Goal: Task Accomplishment & Management: Complete application form

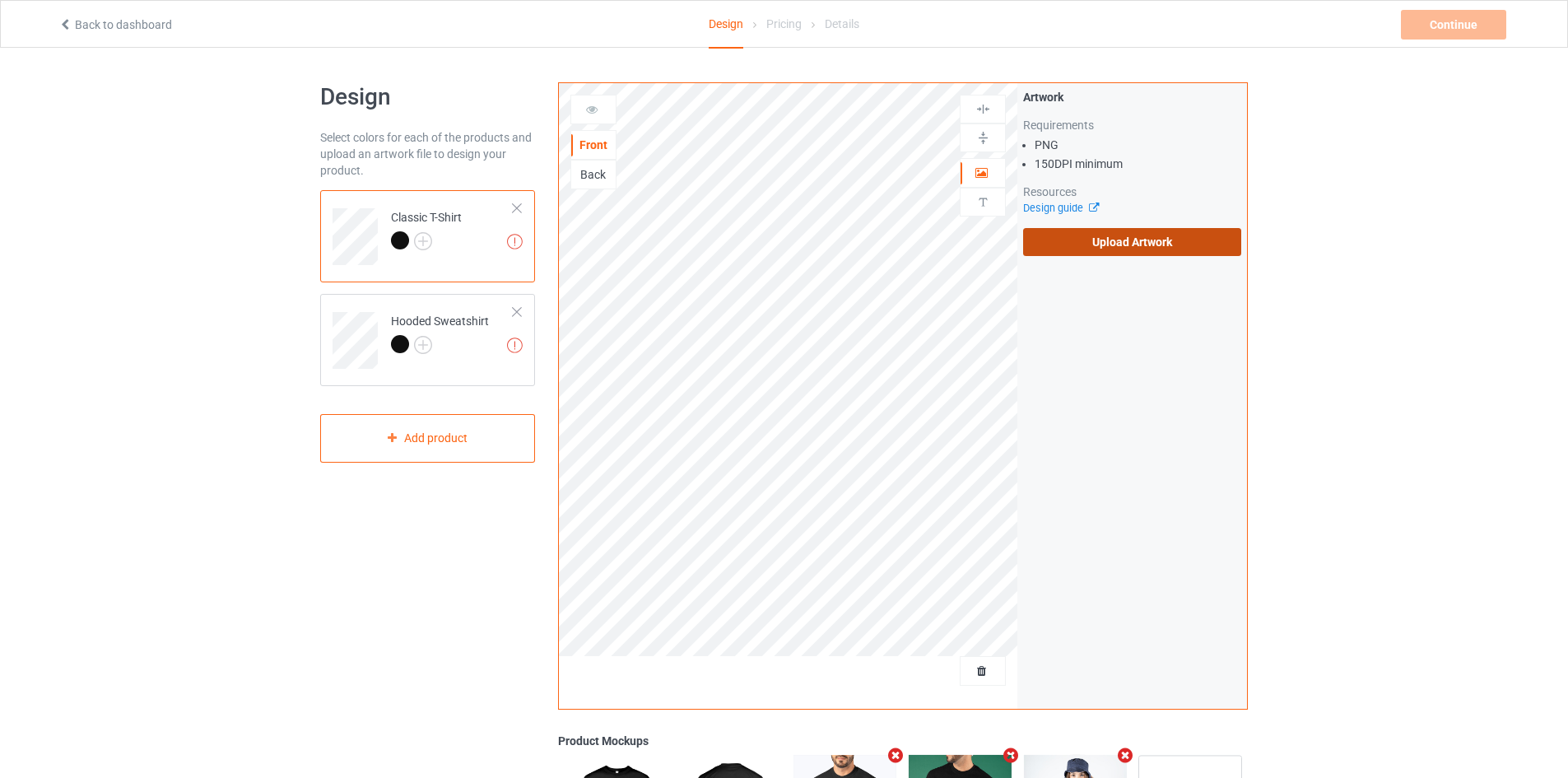
click at [1062, 239] on label "Upload Artwork" at bounding box center [1132, 242] width 218 height 28
click at [0, 0] on input "Upload Artwork" at bounding box center [0, 0] width 0 height 0
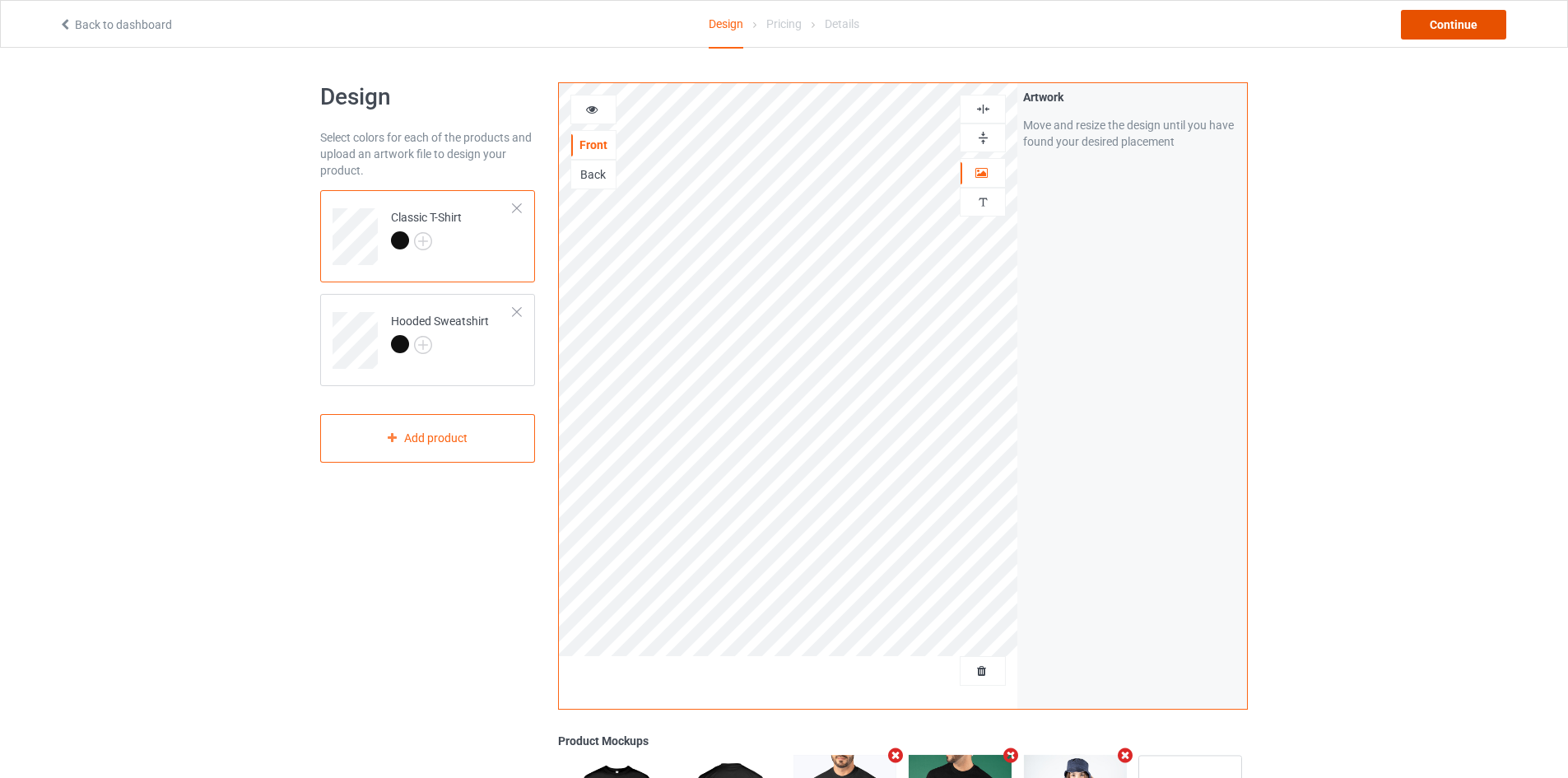
click at [1458, 18] on div "Continue" at bounding box center [1453, 25] width 105 height 30
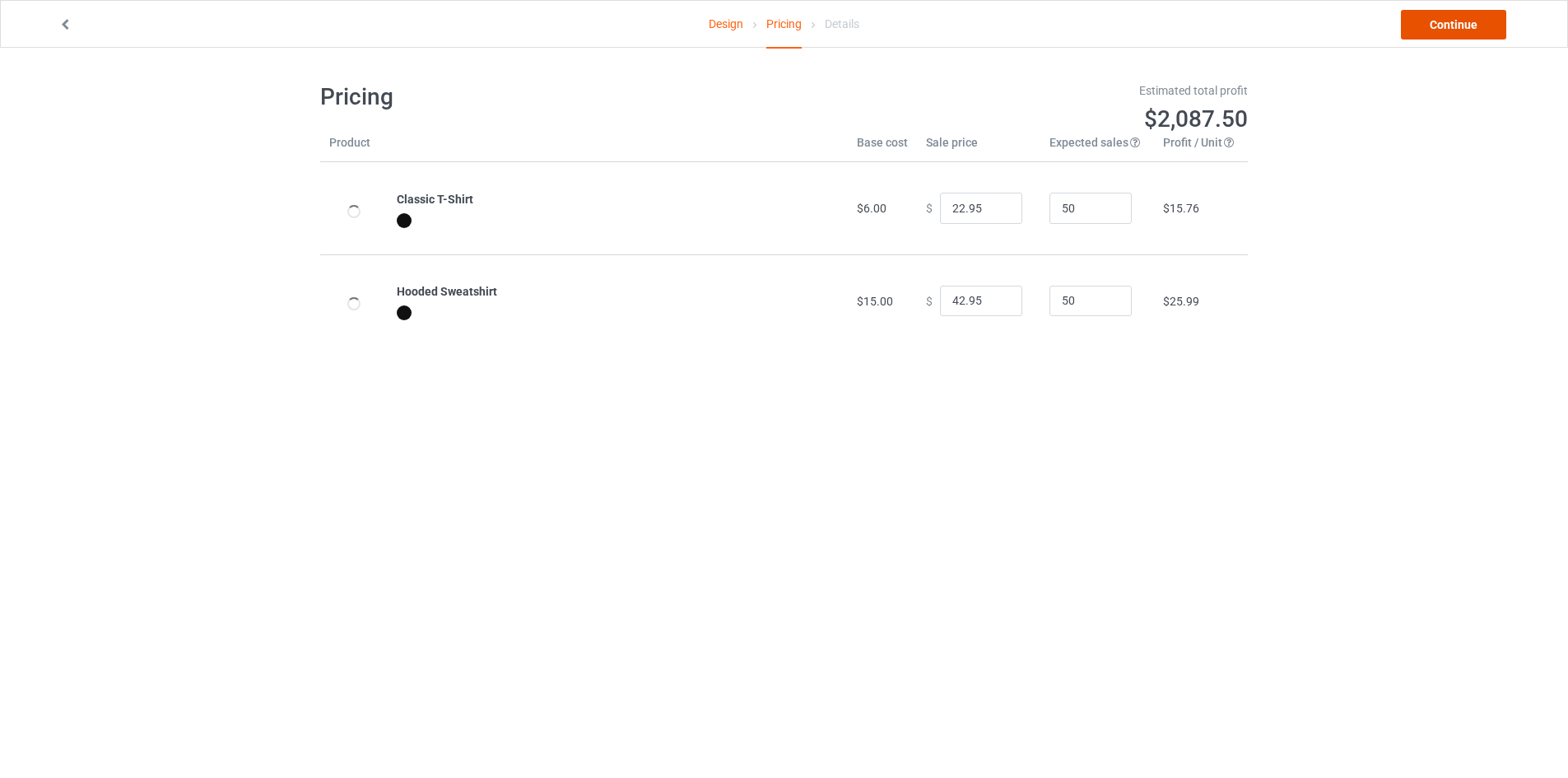
click at [1457, 18] on link "Continue" at bounding box center [1453, 25] width 105 height 30
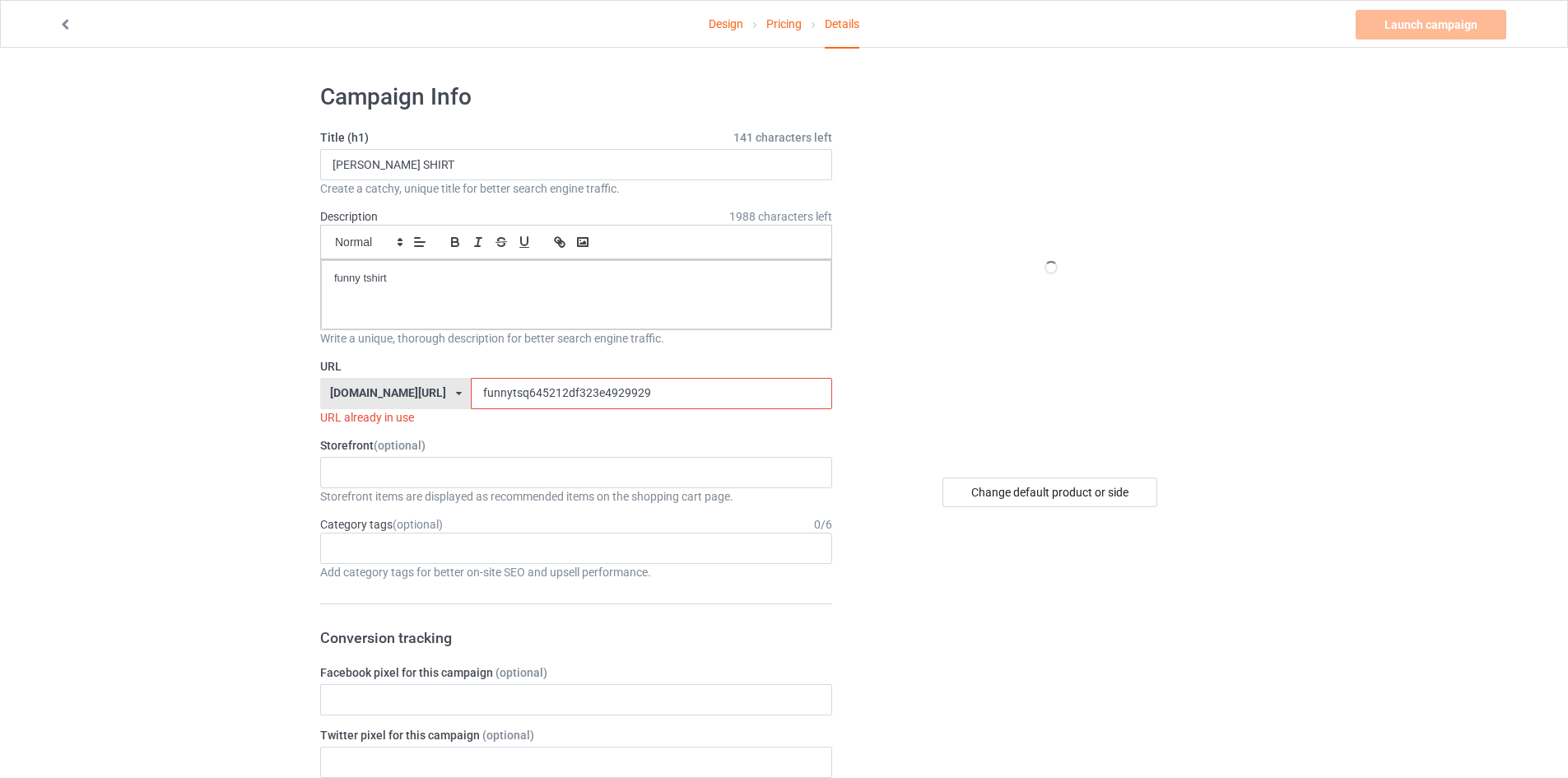
click at [521, 396] on input "funnytsq645212df323e4929929" at bounding box center [651, 394] width 360 height 31
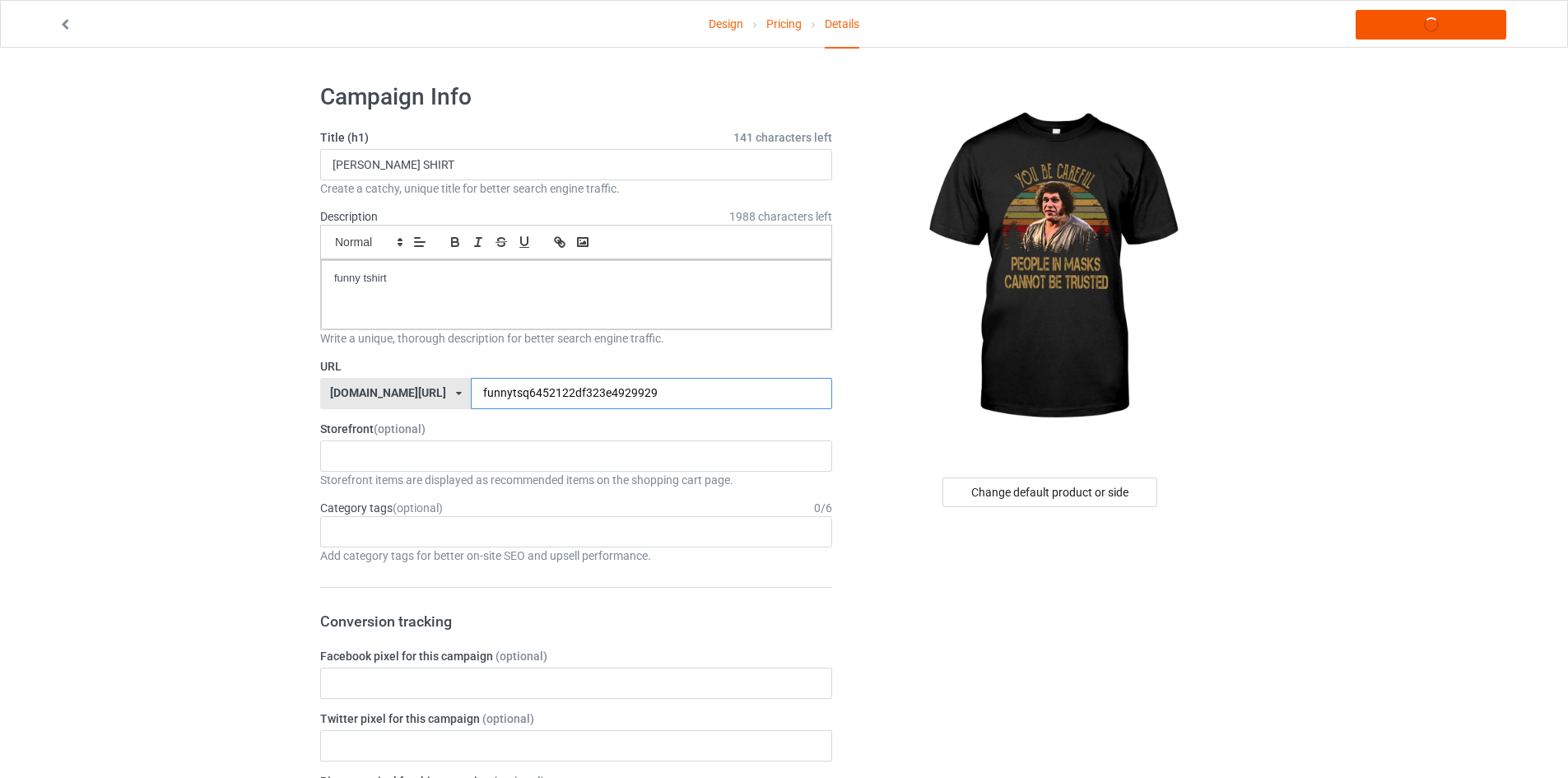
type input "funnytsq6452122df323e4929929"
click at [1405, 11] on link "Launch campaign" at bounding box center [1430, 25] width 151 height 30
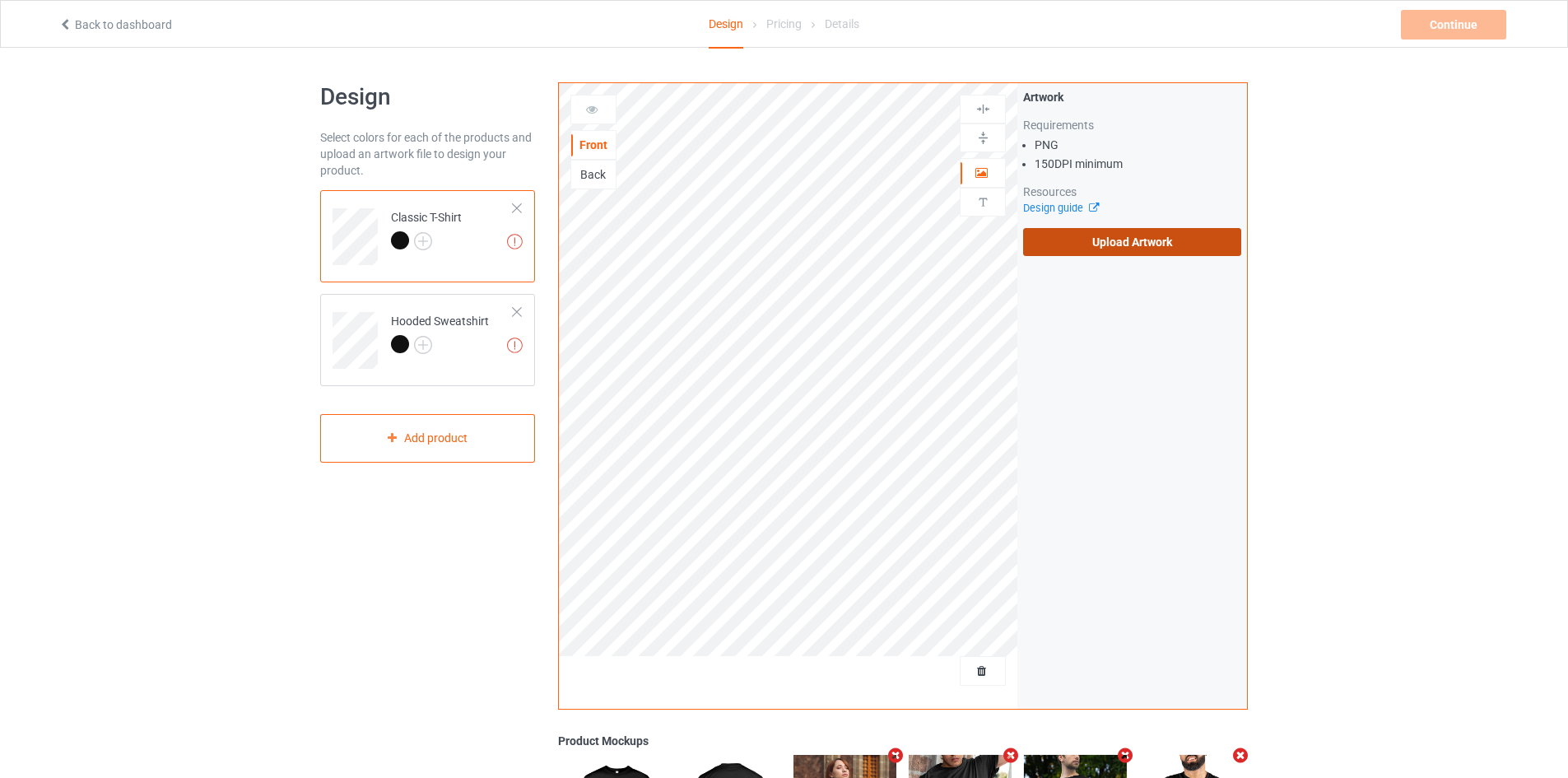
click at [1109, 233] on label "Upload Artwork" at bounding box center [1132, 242] width 218 height 28
click at [0, 0] on input "Upload Artwork" at bounding box center [0, 0] width 0 height 0
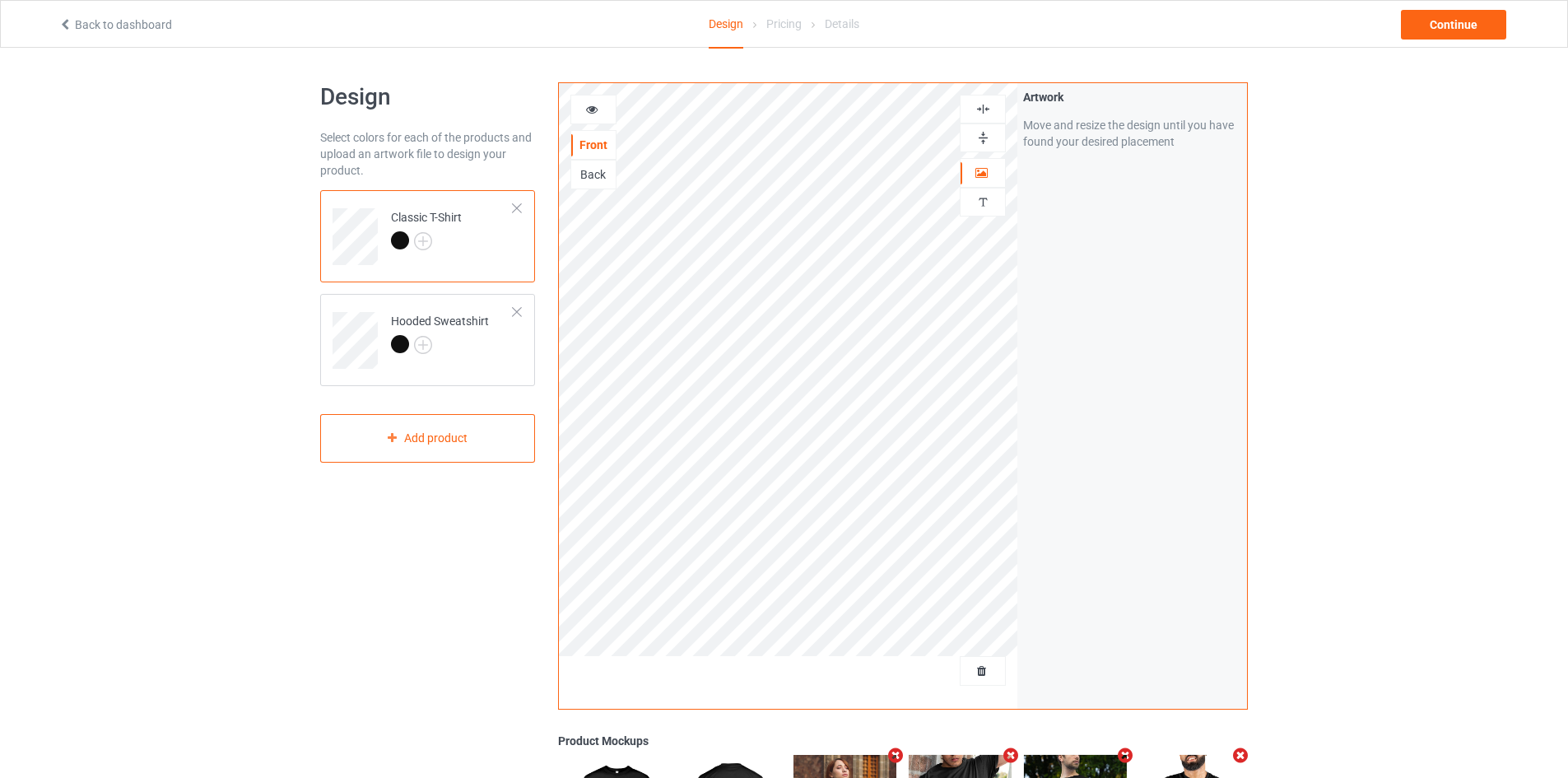
click at [978, 117] on div at bounding box center [983, 109] width 46 height 29
click at [987, 135] on img at bounding box center [983, 138] width 16 height 16
click at [983, 110] on img at bounding box center [983, 109] width 16 height 16
click at [1429, 21] on div "Continue" at bounding box center [1453, 25] width 105 height 30
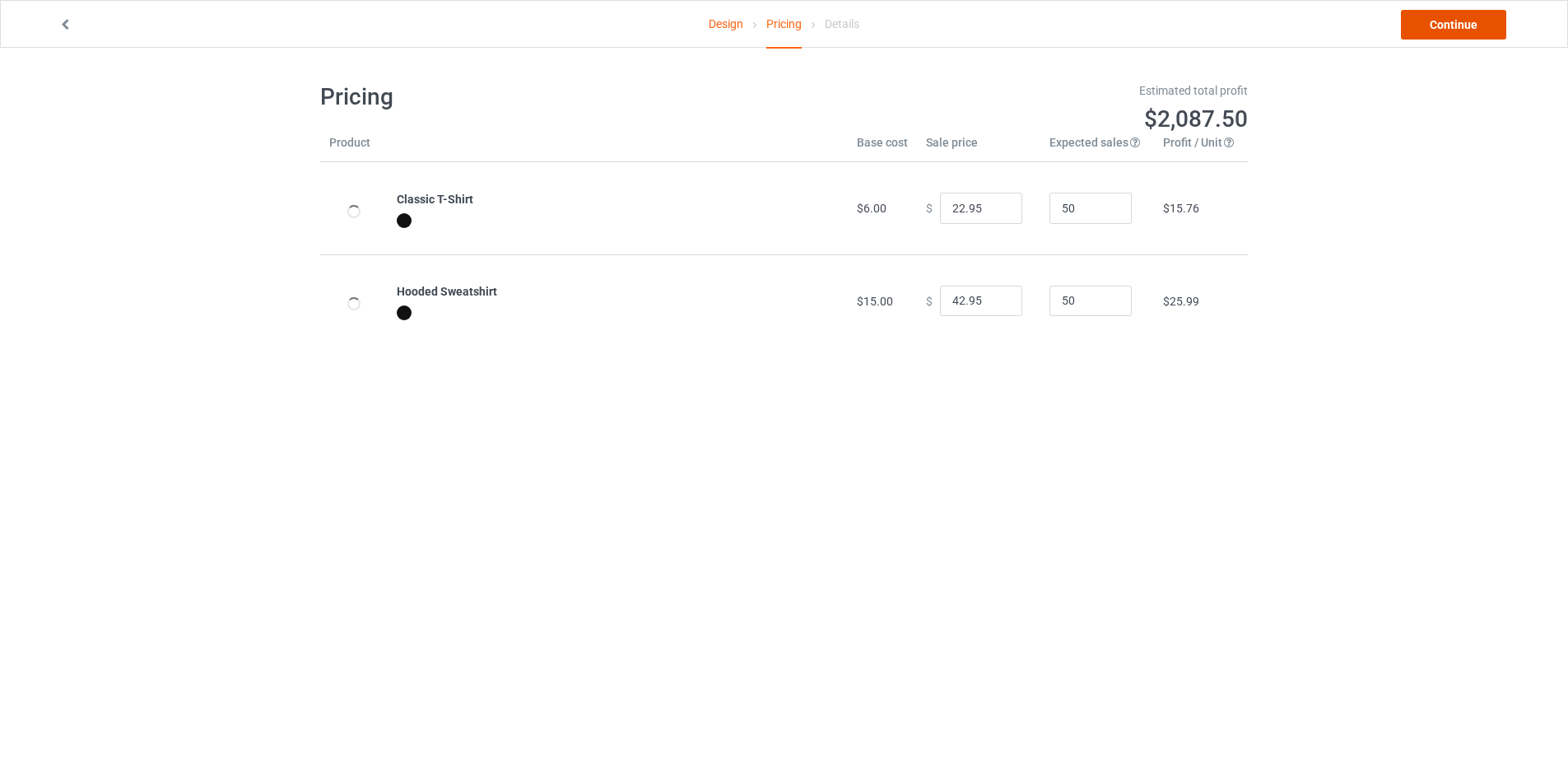
click at [1448, 33] on link "Continue" at bounding box center [1453, 25] width 105 height 30
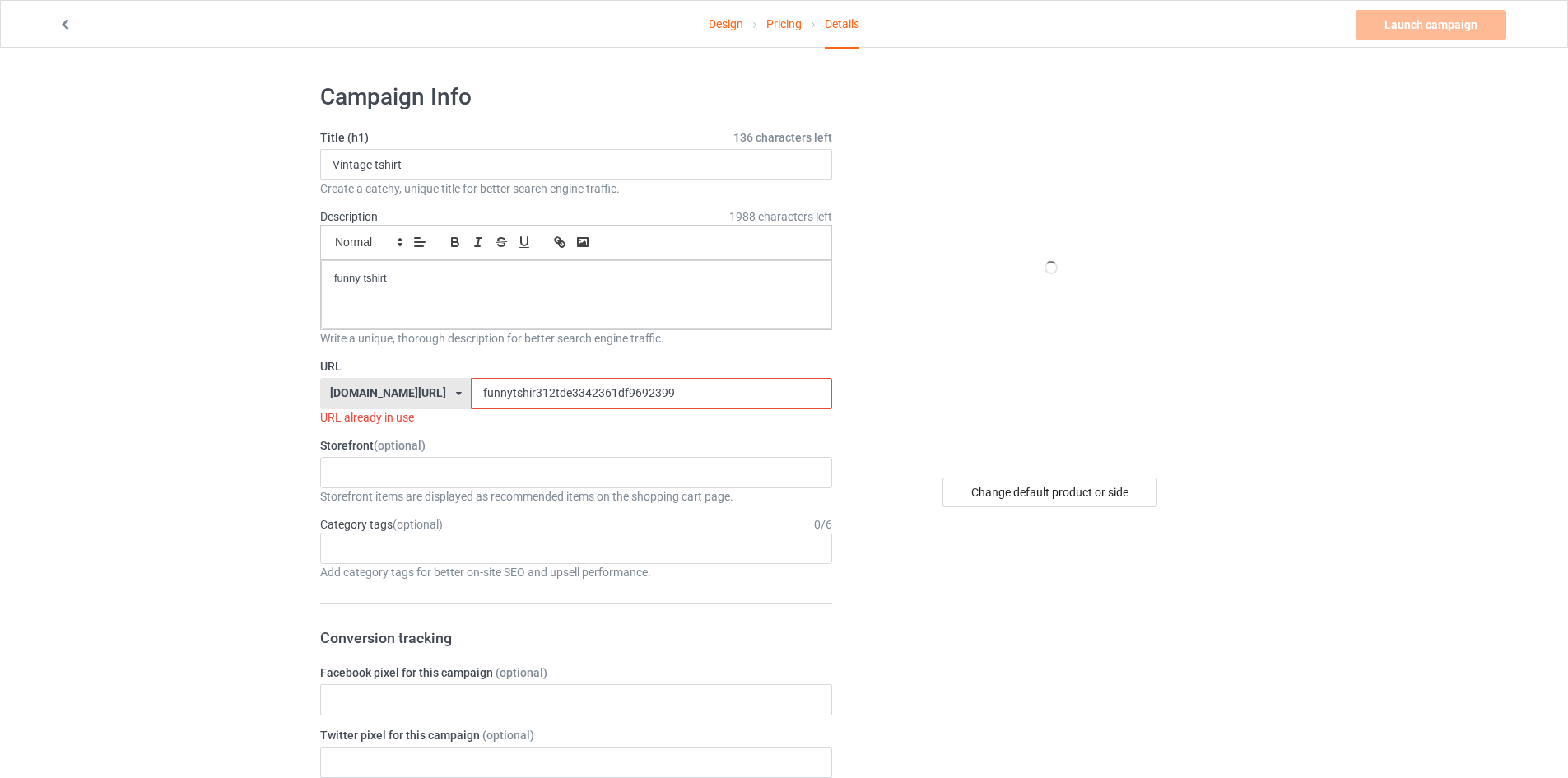
click at [571, 389] on input "funnytshir312tde3342361df9692399" at bounding box center [651, 394] width 360 height 31
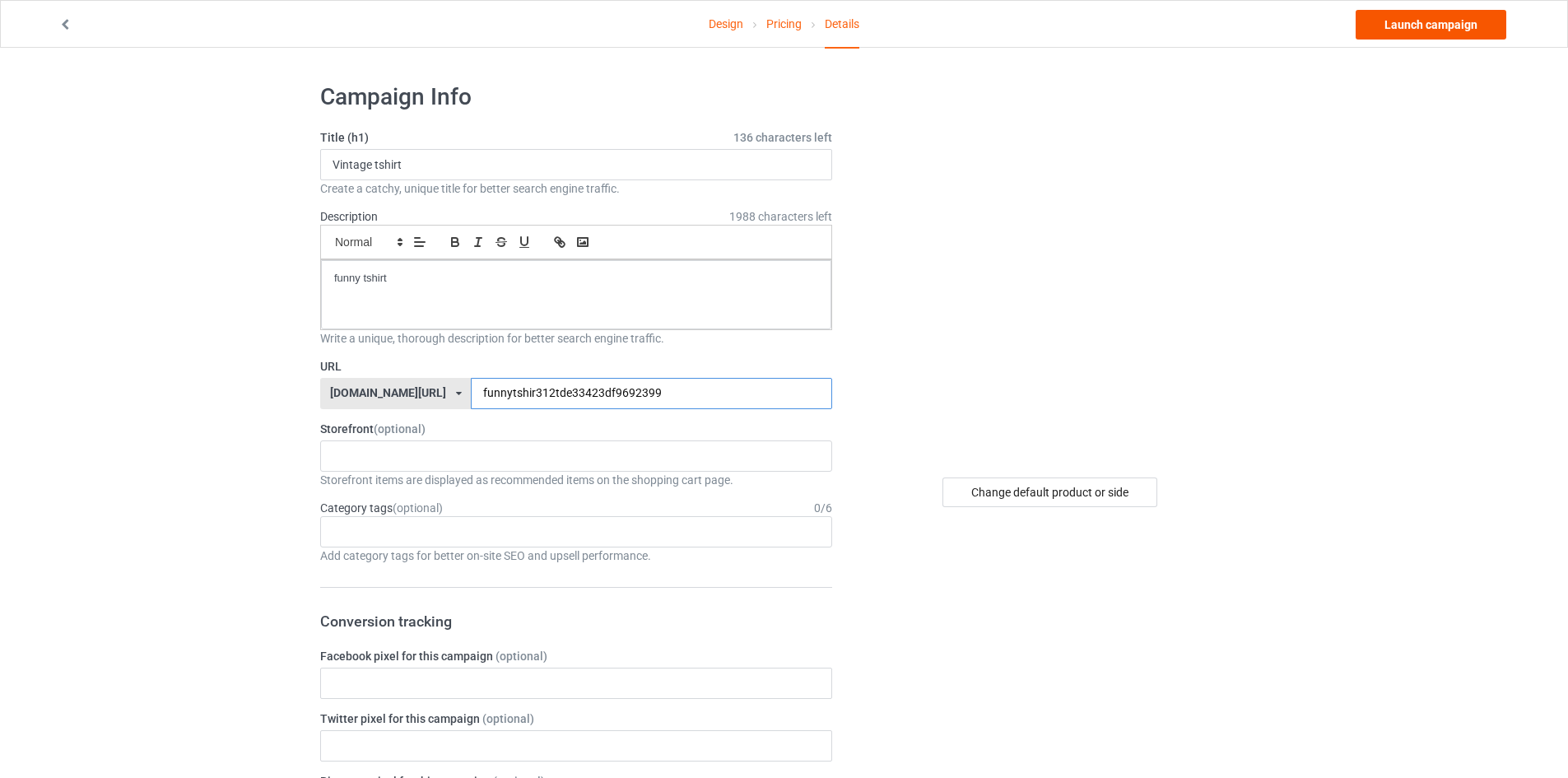
type input "funnytshir312tde33423df9692399"
click at [1446, 17] on link "Launch campaign" at bounding box center [1430, 25] width 151 height 30
